Goal: Transaction & Acquisition: Subscribe to service/newsletter

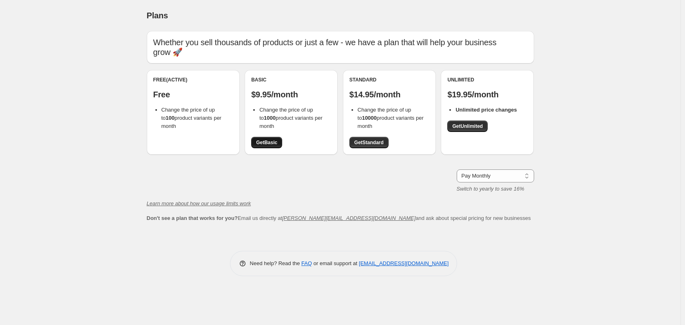
click at [271, 141] on span "Get Basic" at bounding box center [266, 142] width 21 height 7
click at [661, 25] on div "Plans. This page is ready Plans Whether you sell thousands of products or just …" at bounding box center [340, 162] width 680 height 325
click at [573, 201] on div "Plans. This page is ready Plans Whether you sell thousands of products or just …" at bounding box center [340, 162] width 680 height 325
click at [597, 187] on div "Plans. This page is ready Plans Whether you sell thousands of products or just …" at bounding box center [340, 162] width 680 height 325
click at [638, 67] on div "Plans. This page is ready Plans Whether you sell thousands of products or just …" at bounding box center [340, 162] width 680 height 325
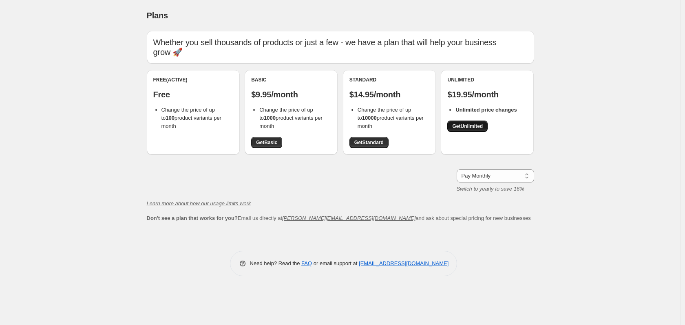
click at [473, 124] on span "Get Unlimited" at bounding box center [467, 126] width 31 height 7
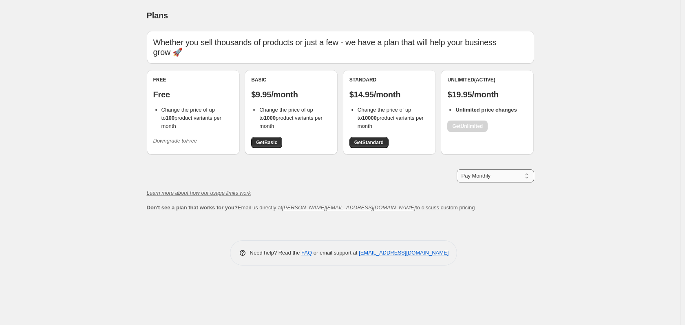
click at [479, 173] on select "Pay Monthly Pay Yearly (Save 16%)" at bounding box center [494, 176] width 77 height 13
click at [573, 145] on div "Plans. This page is ready Plans Whether you sell thousands of products or just …" at bounding box center [340, 162] width 680 height 325
